Goal: Information Seeking & Learning: Learn about a topic

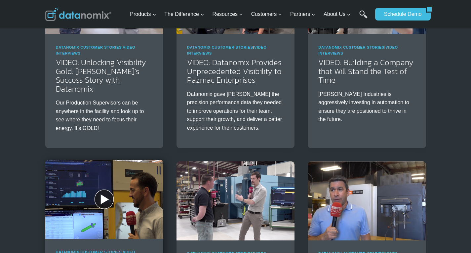
click at [107, 177] on img at bounding box center [104, 199] width 118 height 79
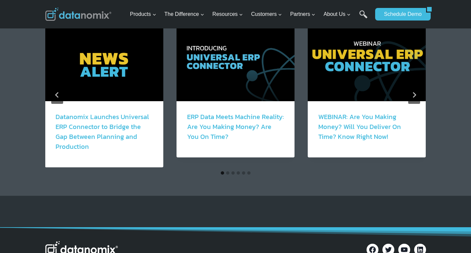
scroll to position [882, 0]
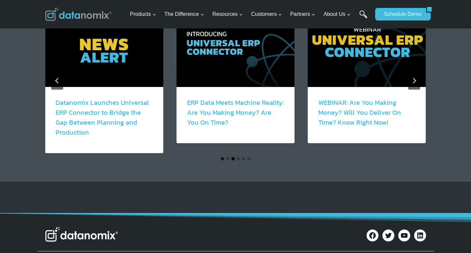
click at [233, 157] on button "Go to slide 3" at bounding box center [233, 158] width 3 height 3
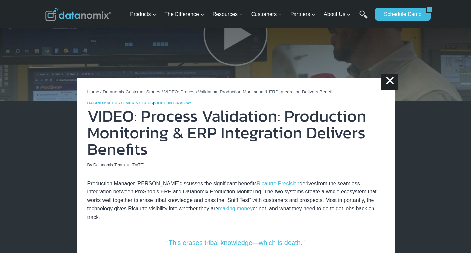
scroll to position [0, 0]
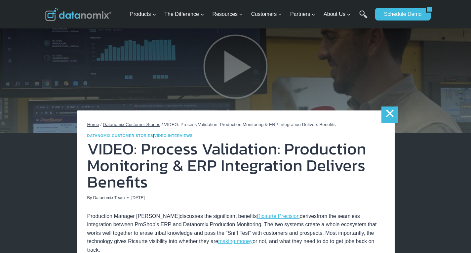
click at [393, 117] on link "×" at bounding box center [390, 115] width 17 height 17
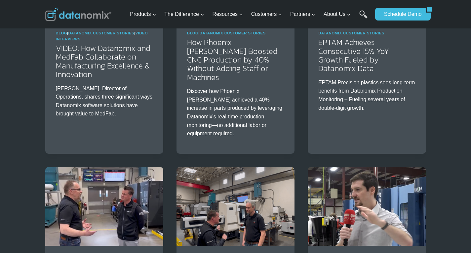
scroll to position [419, 0]
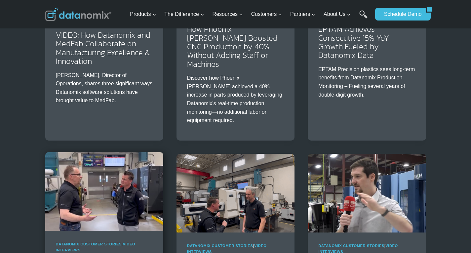
click at [107, 172] on img at bounding box center [104, 191] width 118 height 79
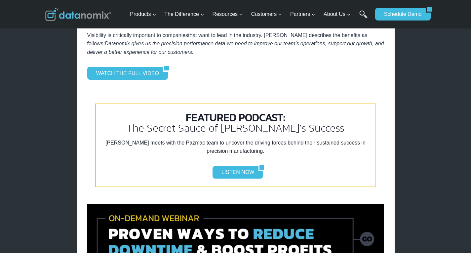
scroll to position [551, 0]
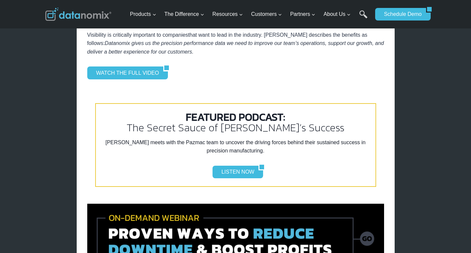
click at [194, 166] on div "LISTEN NOW" at bounding box center [235, 172] width 269 height 13
